Goal: Navigation & Orientation: Find specific page/section

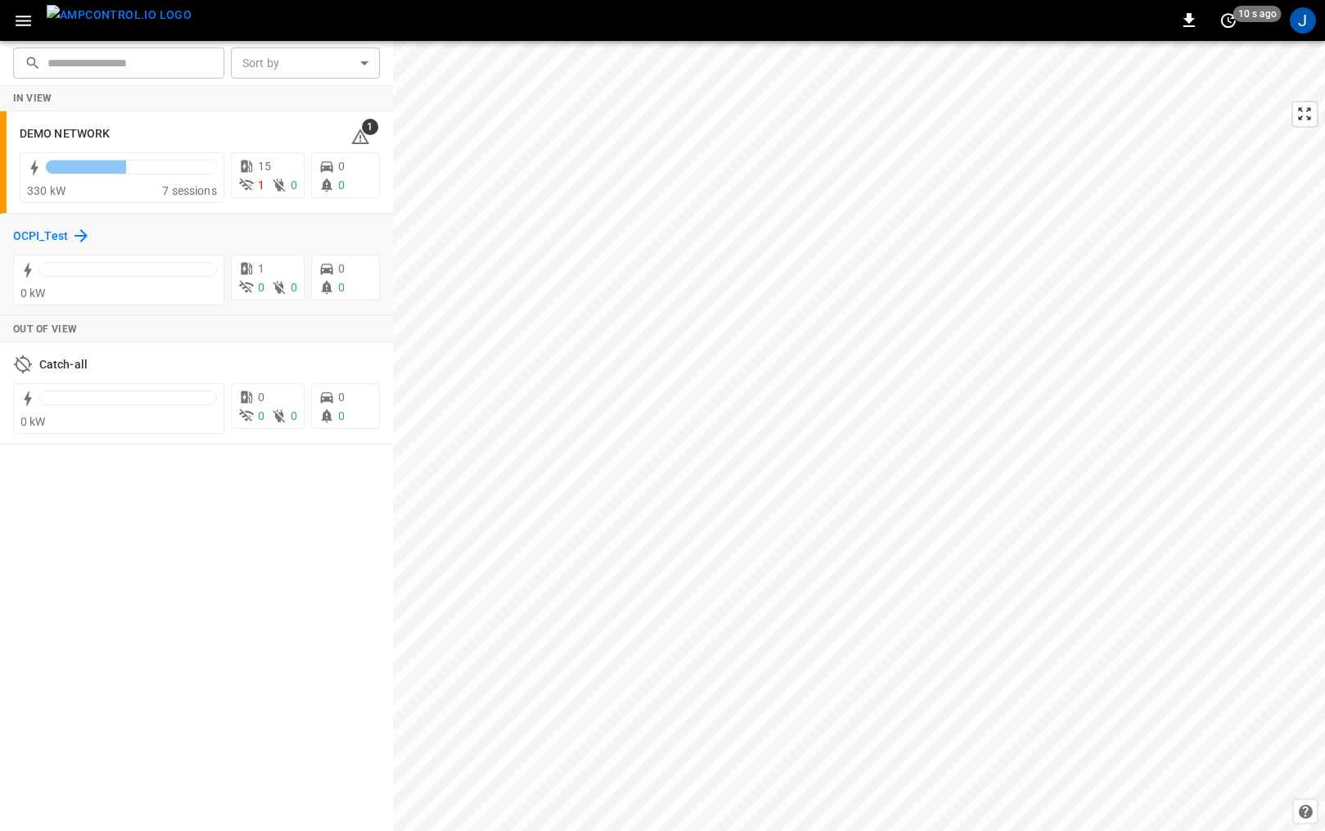
click at [51, 238] on h6 "OCPI_Test" at bounding box center [40, 237] width 55 height 18
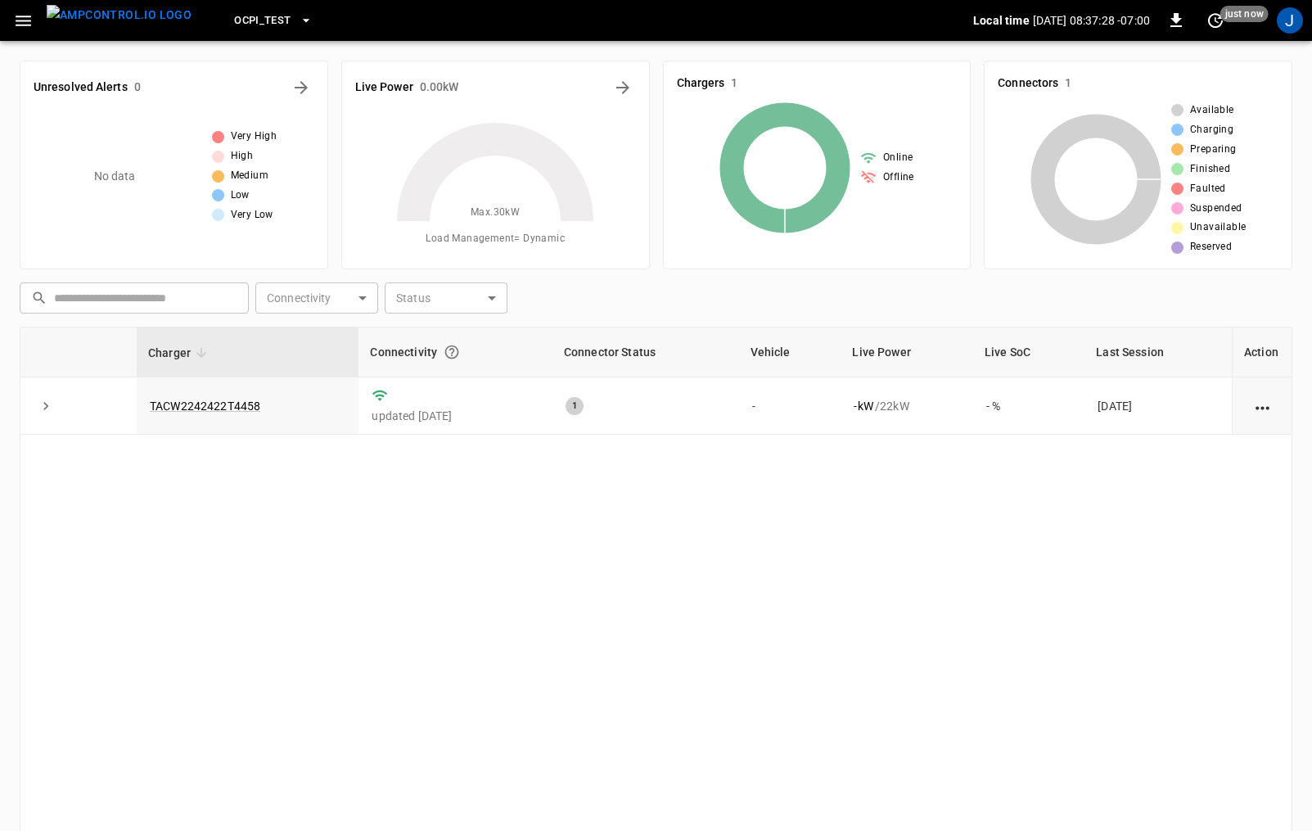
click at [16, 23] on icon "button" at bounding box center [23, 21] width 20 height 20
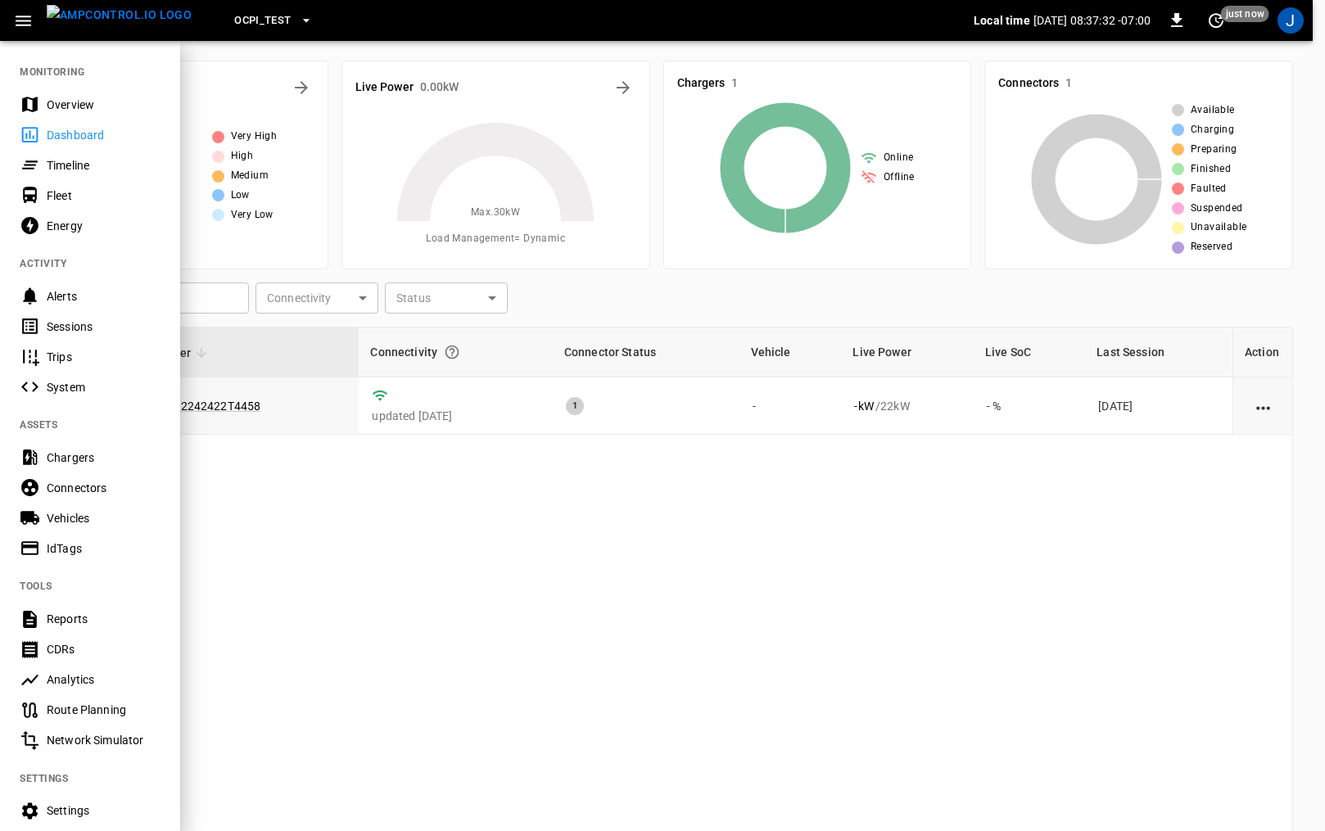
click at [90, 324] on div "Sessions" at bounding box center [104, 326] width 114 height 16
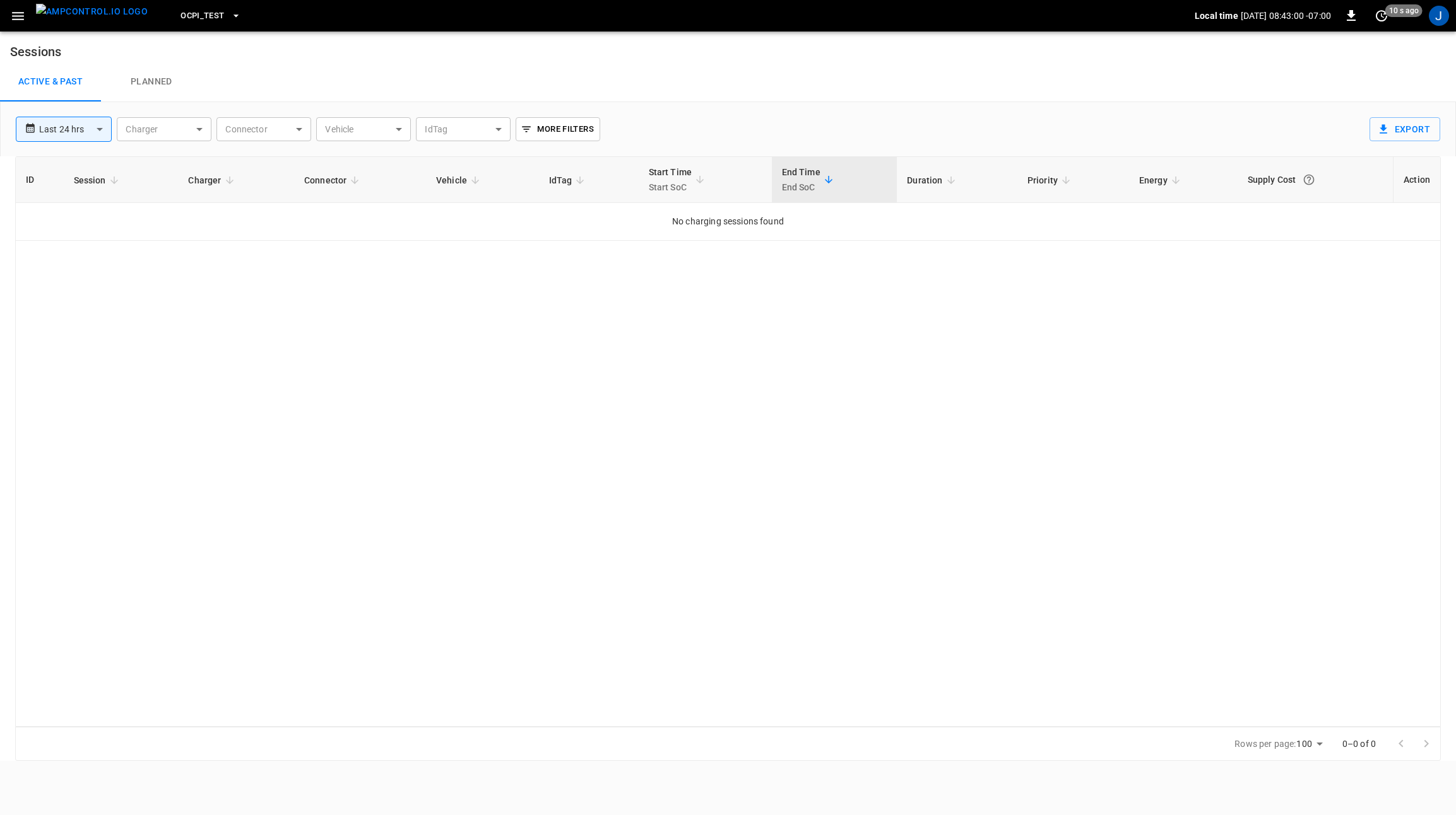
click at [1090, 95] on div "Active & Past Planned" at bounding box center [728, 82] width 1456 height 40
click at [19, 14] on icon "button" at bounding box center [18, 16] width 15 height 15
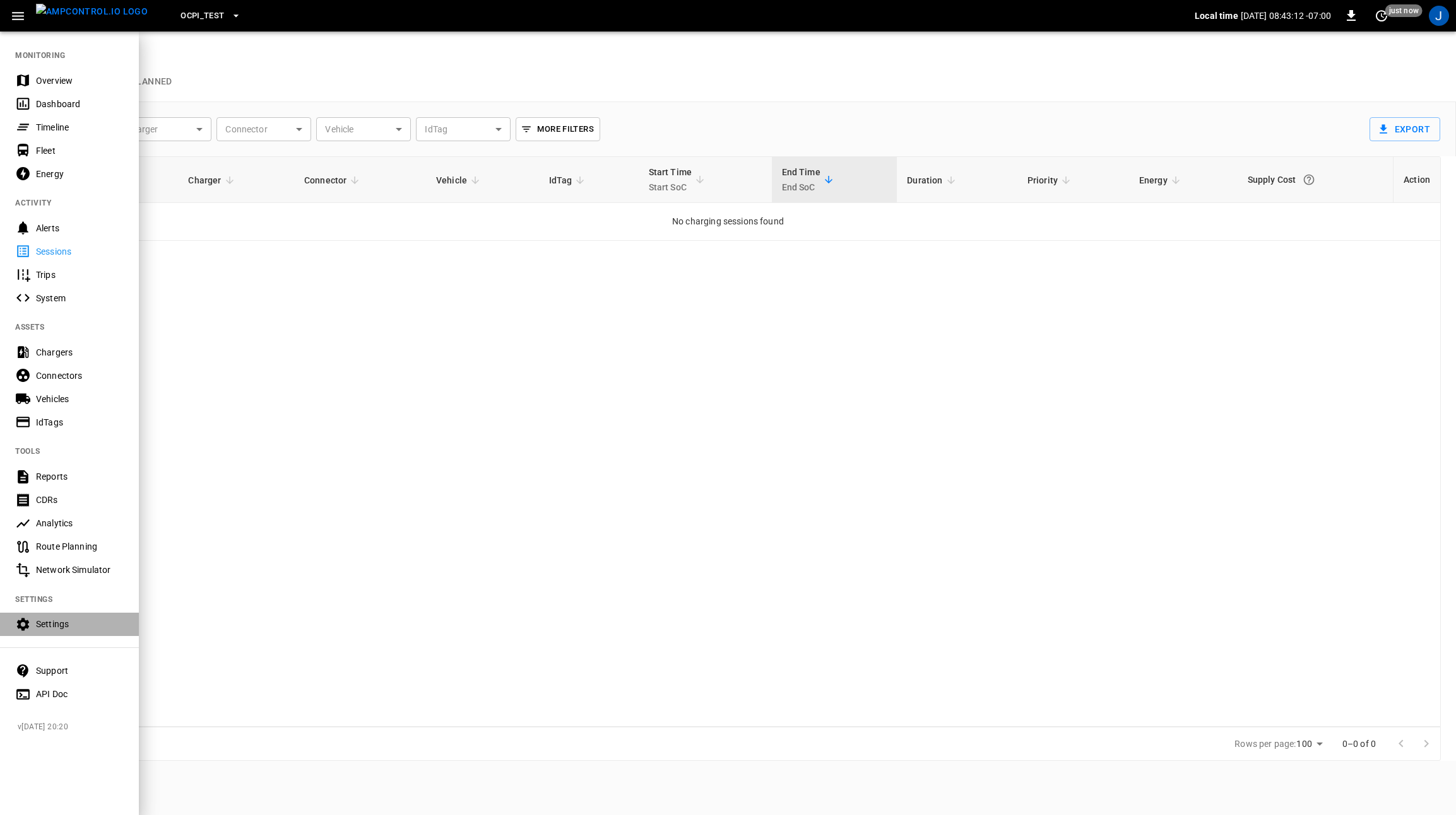
click at [42, 622] on div "Settings" at bounding box center [80, 624] width 88 height 12
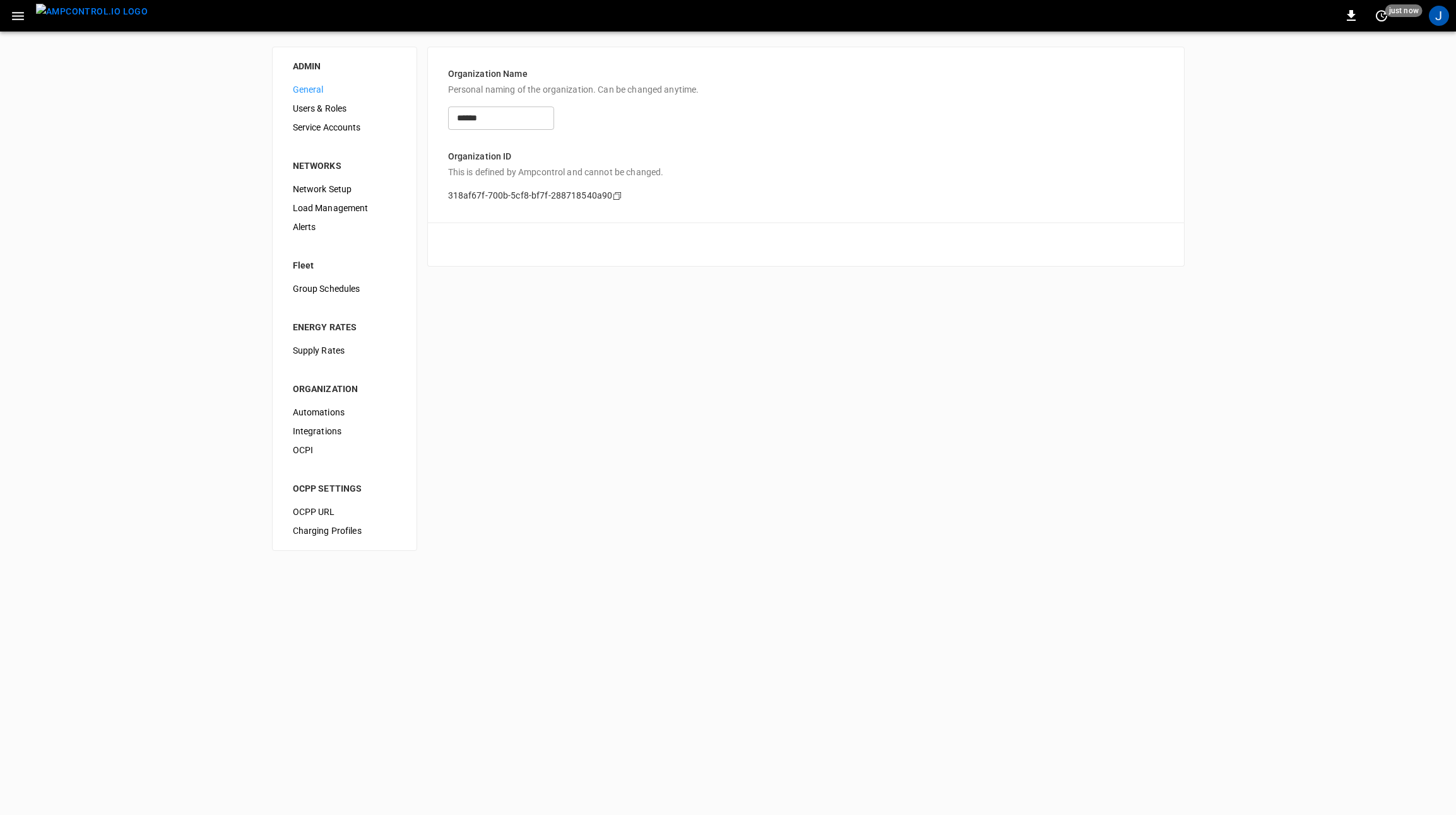
click at [332, 189] on span "Network Setup" at bounding box center [345, 189] width 103 height 13
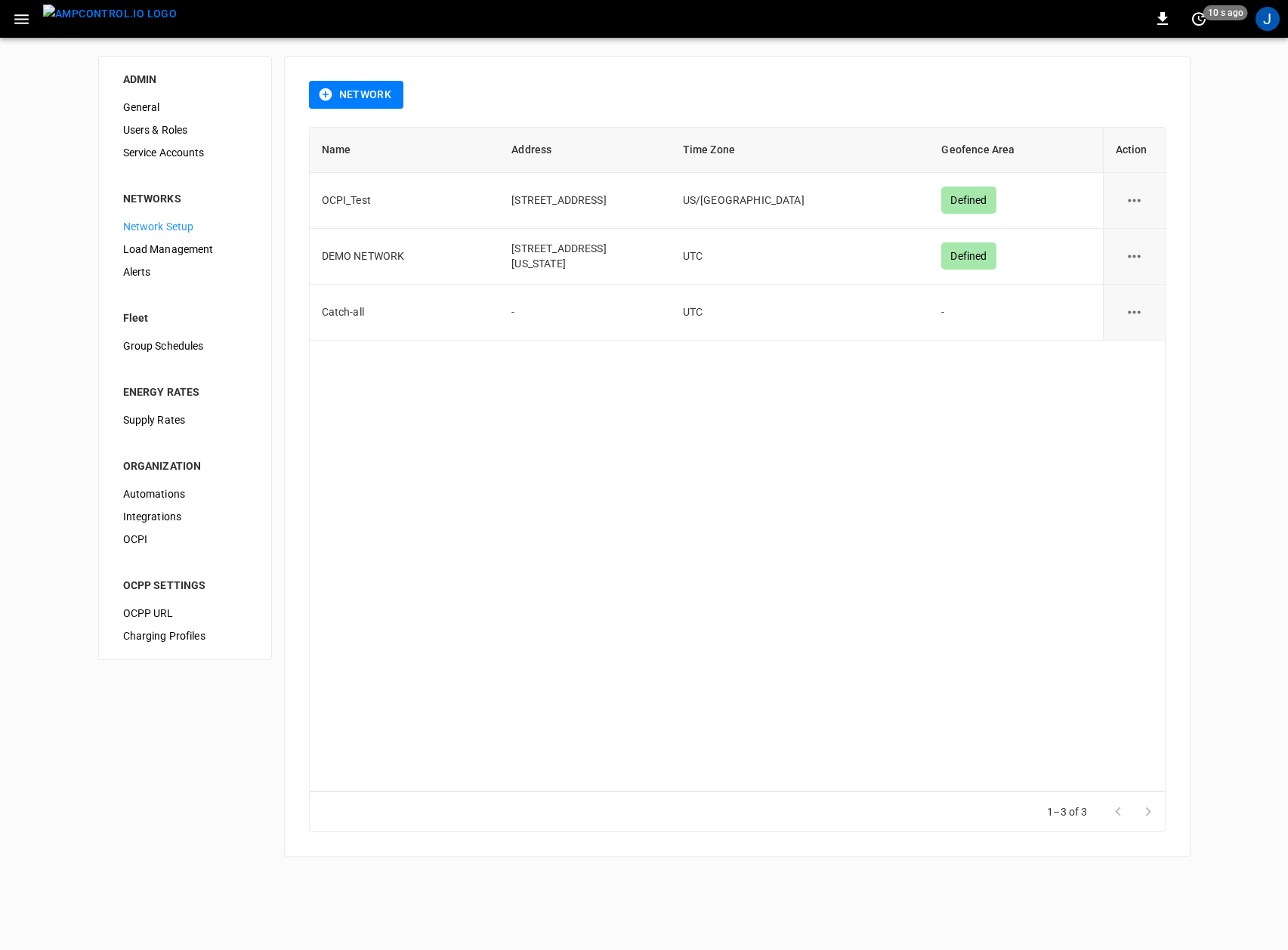
click at [626, 423] on div "Name Address Time Zone Geofence Area Action OCPI_Test [STREET_ADDRESS]/Pacific …" at bounding box center [737, 459] width 856 height 665
click at [769, 570] on div "Name Address Time Zone Geofence Area Action OCPI_Test [STREET_ADDRESS]/Pacific …" at bounding box center [737, 459] width 856 height 665
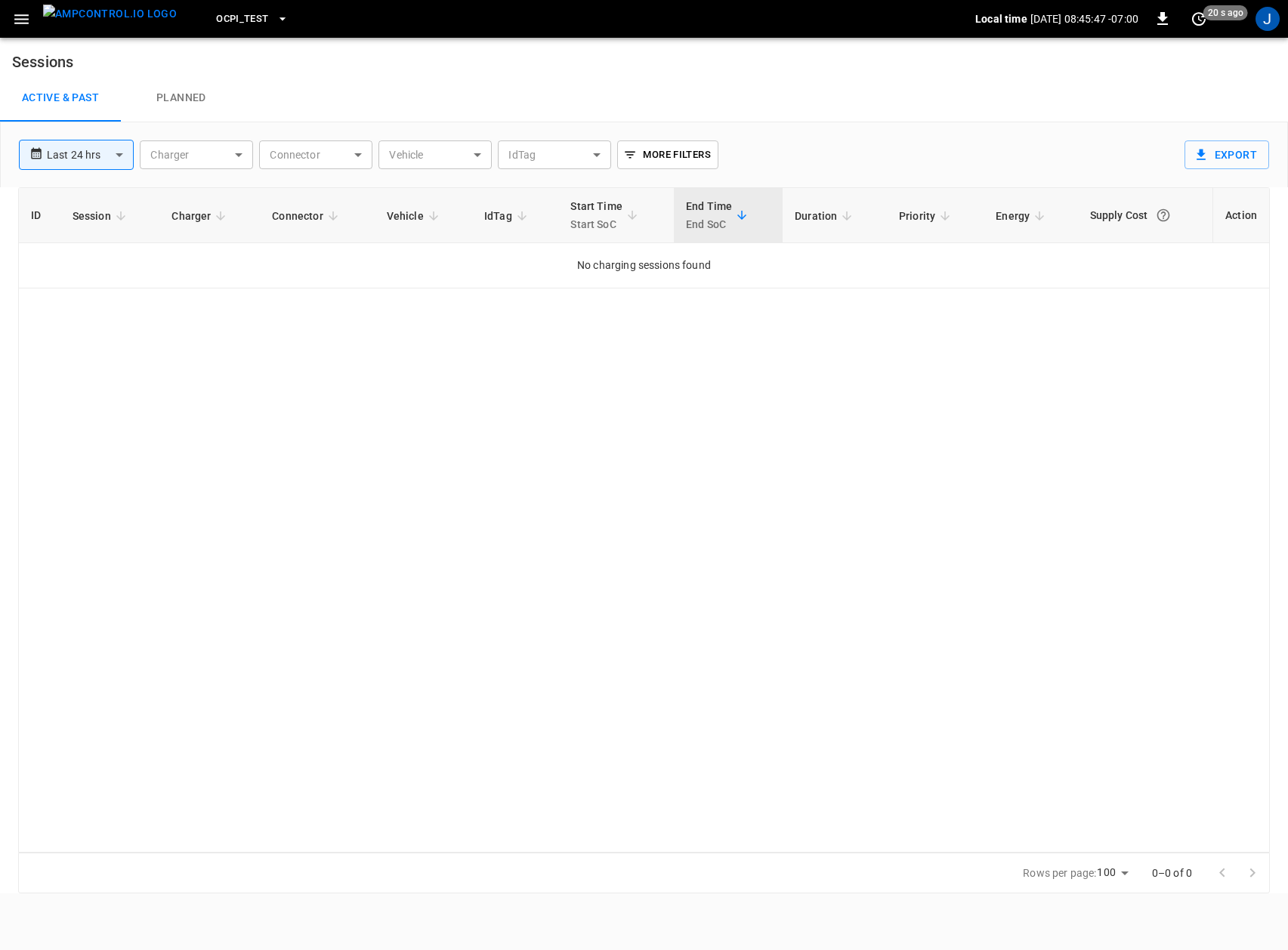
click at [965, 446] on div "ID Session Charger Connector Vehicle IdTag Start Time Start SoC End Time End So…" at bounding box center [644, 519] width 1251 height 665
click at [914, 478] on div "ID Session Charger Connector Vehicle IdTag Start Time Start SoC End Time End So…" at bounding box center [644, 519] width 1251 height 665
click at [883, 58] on h6 "Sessions" at bounding box center [644, 55] width 1288 height 36
